Goal: Task Accomplishment & Management: Manage account settings

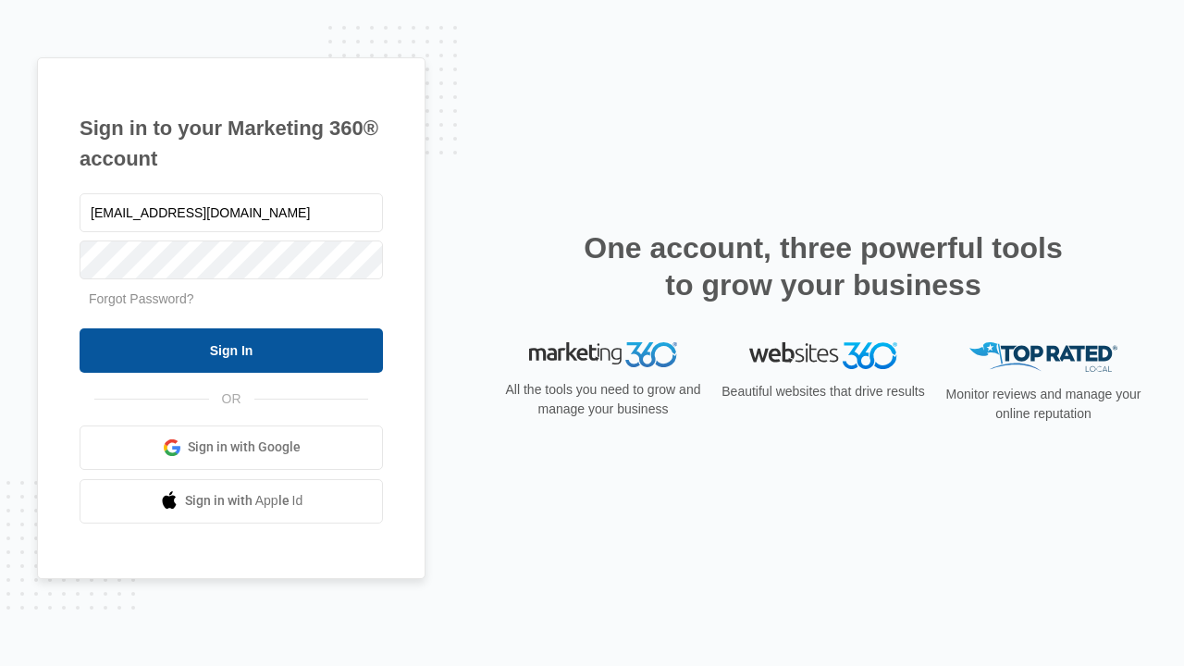
click at [231, 350] on input "Sign In" at bounding box center [232, 350] width 304 height 44
